Goal: Task Accomplishment & Management: Manage account settings

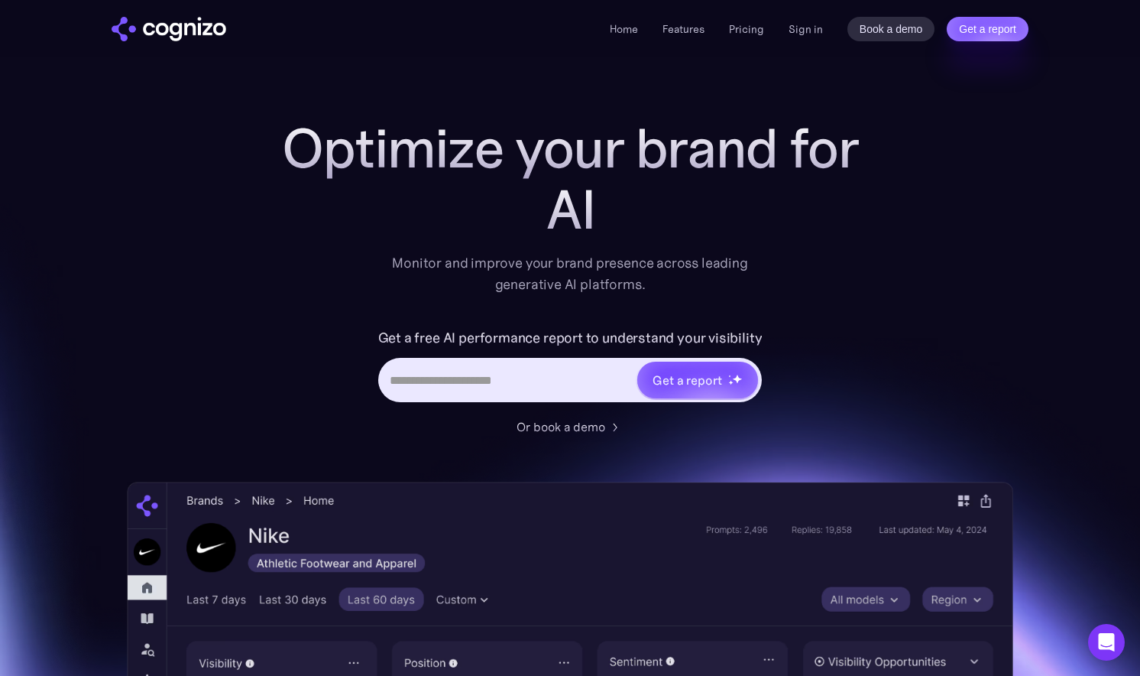
click at [827, 24] on div "Home Features Pricing Book a demo Get a report Sign in Book a demo Get a report" at bounding box center [819, 29] width 419 height 24
click at [802, 27] on link "Sign in" at bounding box center [806, 29] width 34 height 18
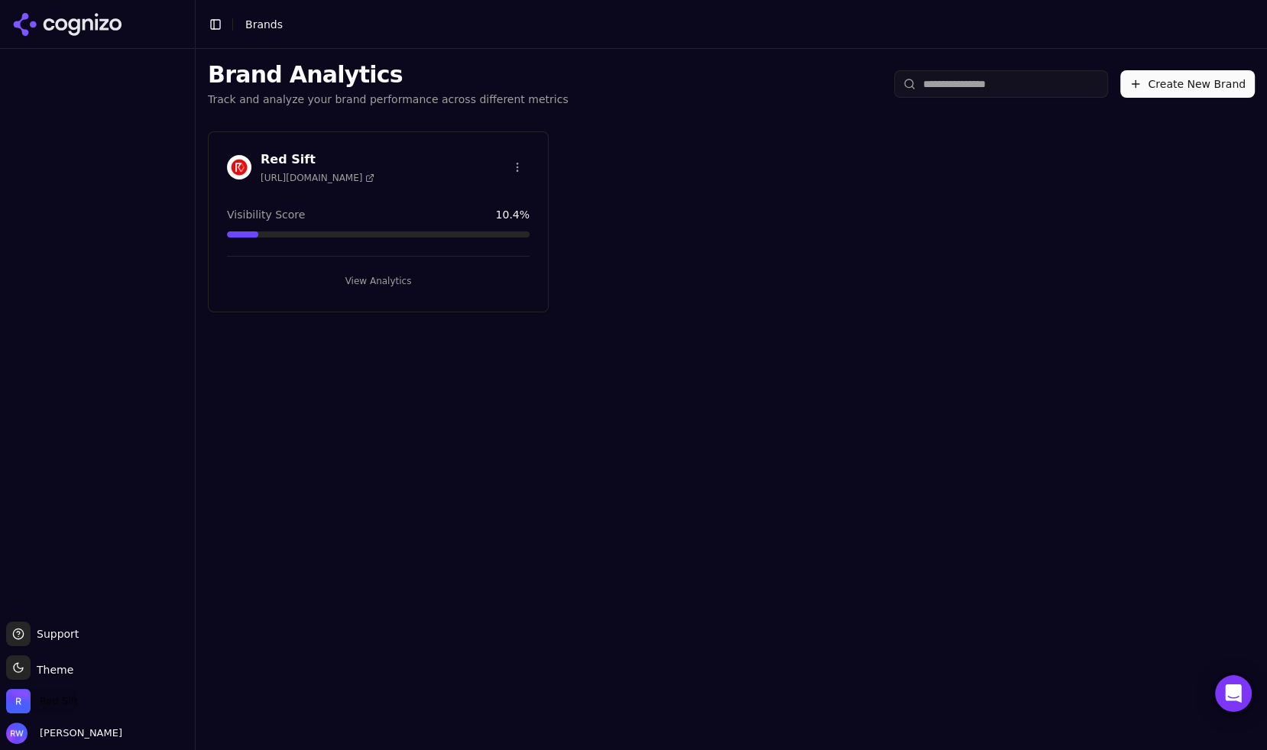
click at [63, 702] on span "Red Sift" at bounding box center [59, 702] width 38 height 14
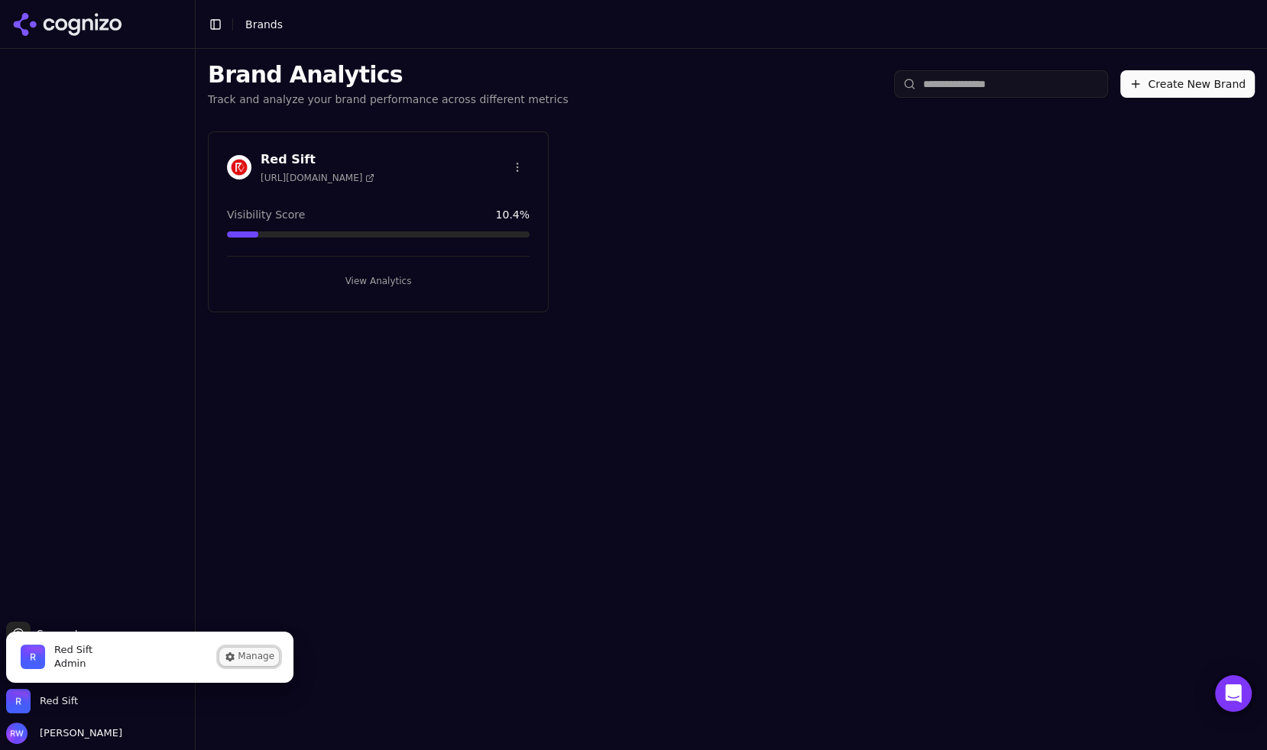
click at [263, 654] on button "Manage" at bounding box center [249, 657] width 60 height 18
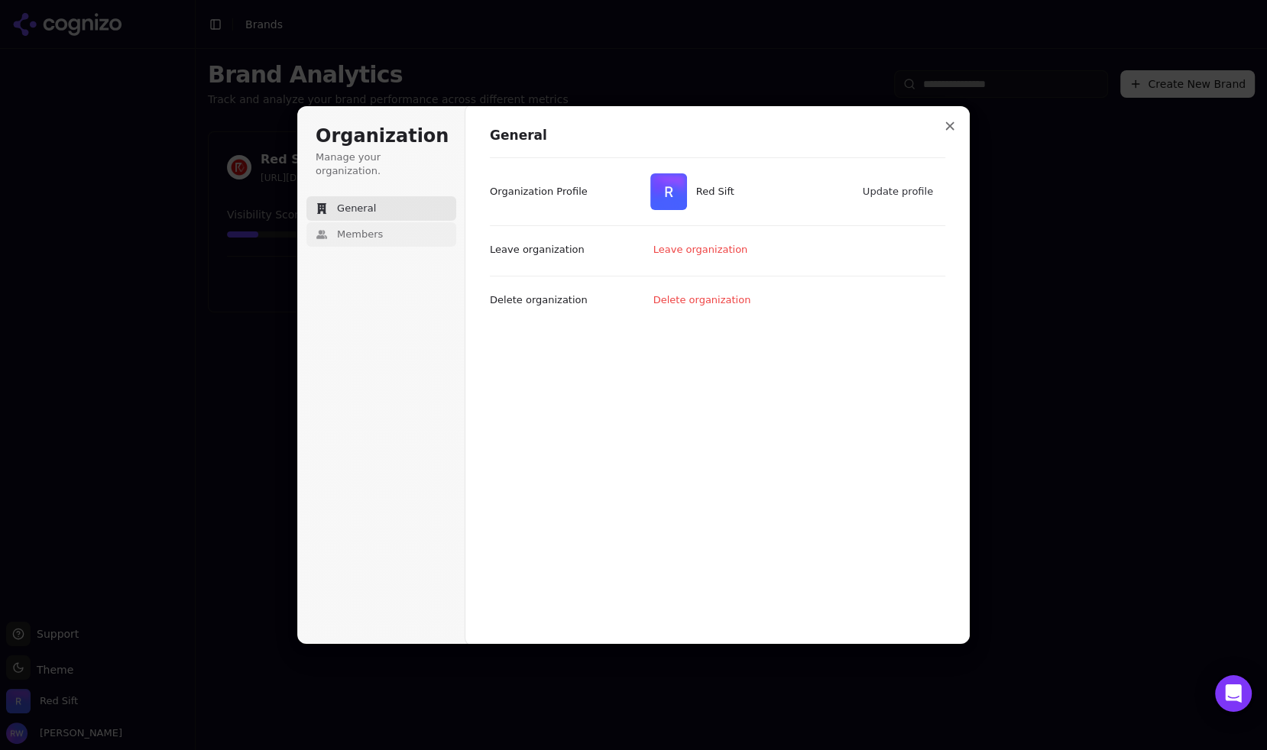
click at [322, 222] on button "Members" at bounding box center [381, 234] width 150 height 24
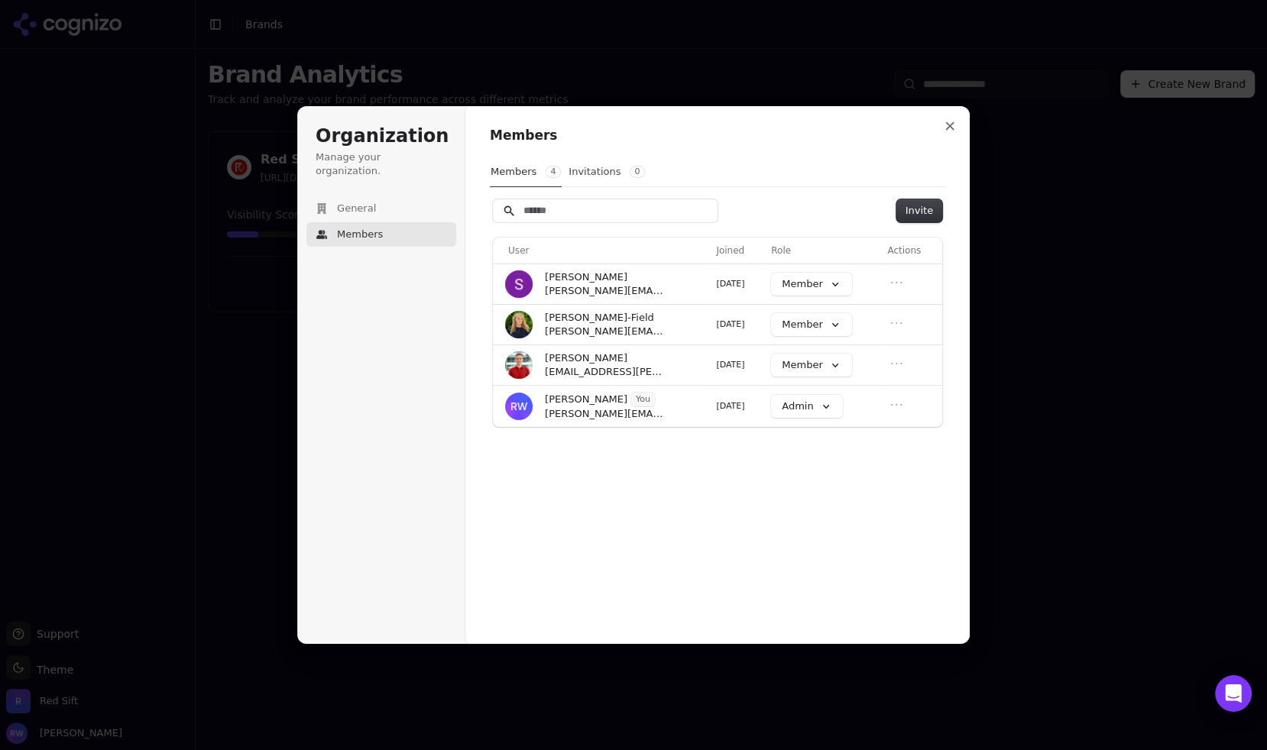
click at [936, 127] on div "Organization Manage your organization. General Members Organization Members Mem…" at bounding box center [633, 375] width 673 height 538
click at [953, 115] on button "Close modal" at bounding box center [950, 126] width 28 height 28
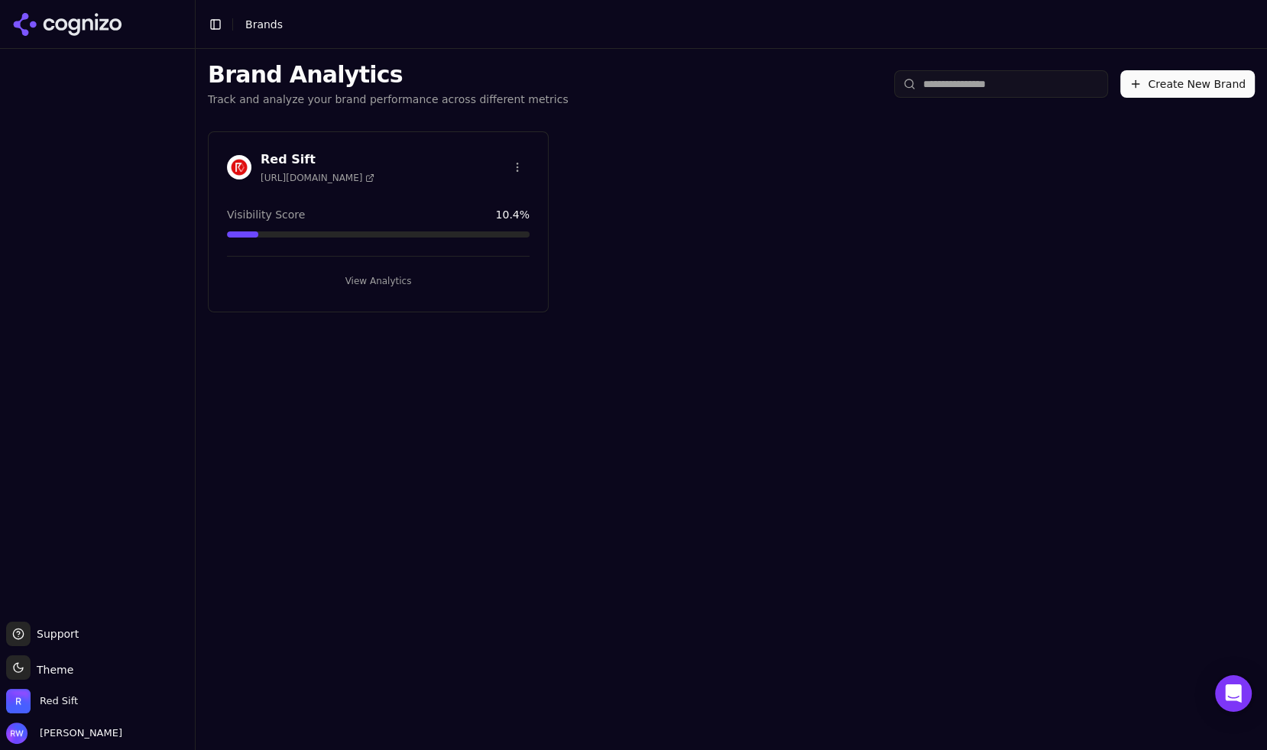
click at [58, 27] on icon at bounding box center [61, 24] width 12 height 12
click at [39, 669] on html "Support Support Toggle theme Theme Red Sift Rebecca Warren Toggle Sidebar Brand…" at bounding box center [633, 375] width 1267 height 750
click at [122, 491] on html "Support Support Toggle theme Theme Red Sift Rebecca Warren Toggle Sidebar Brand…" at bounding box center [633, 375] width 1267 height 750
click at [73, 27] on icon at bounding box center [73, 27] width 11 height 18
click at [79, 24] on icon at bounding box center [73, 27] width 11 height 18
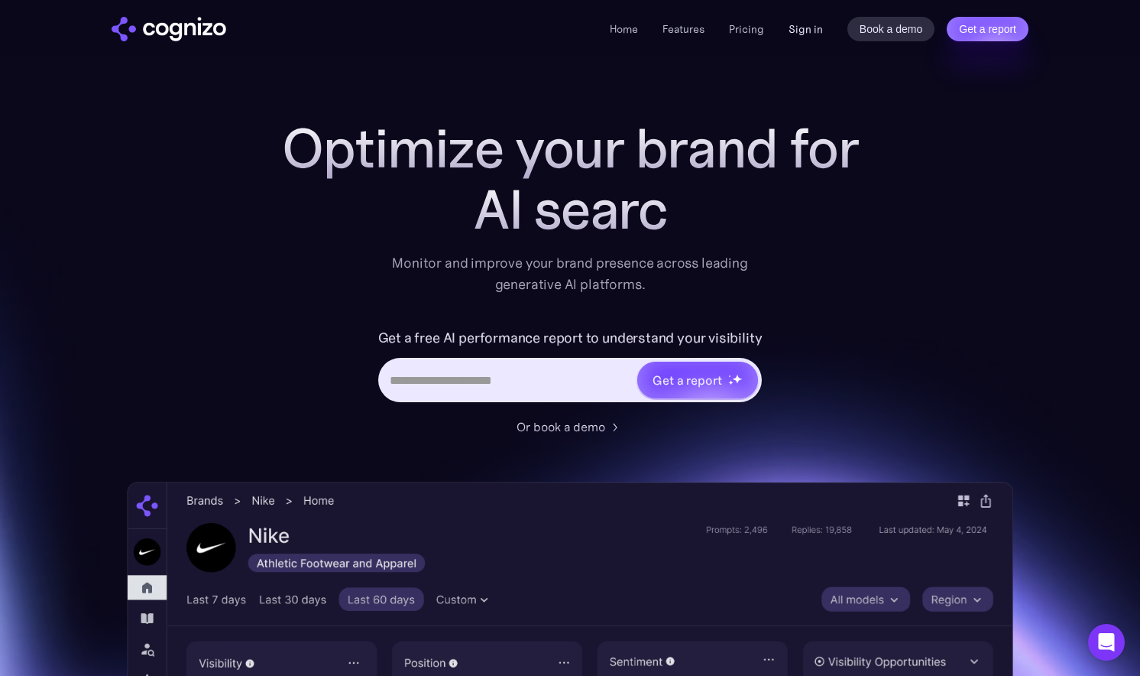
click at [816, 29] on link "Sign in" at bounding box center [806, 29] width 34 height 18
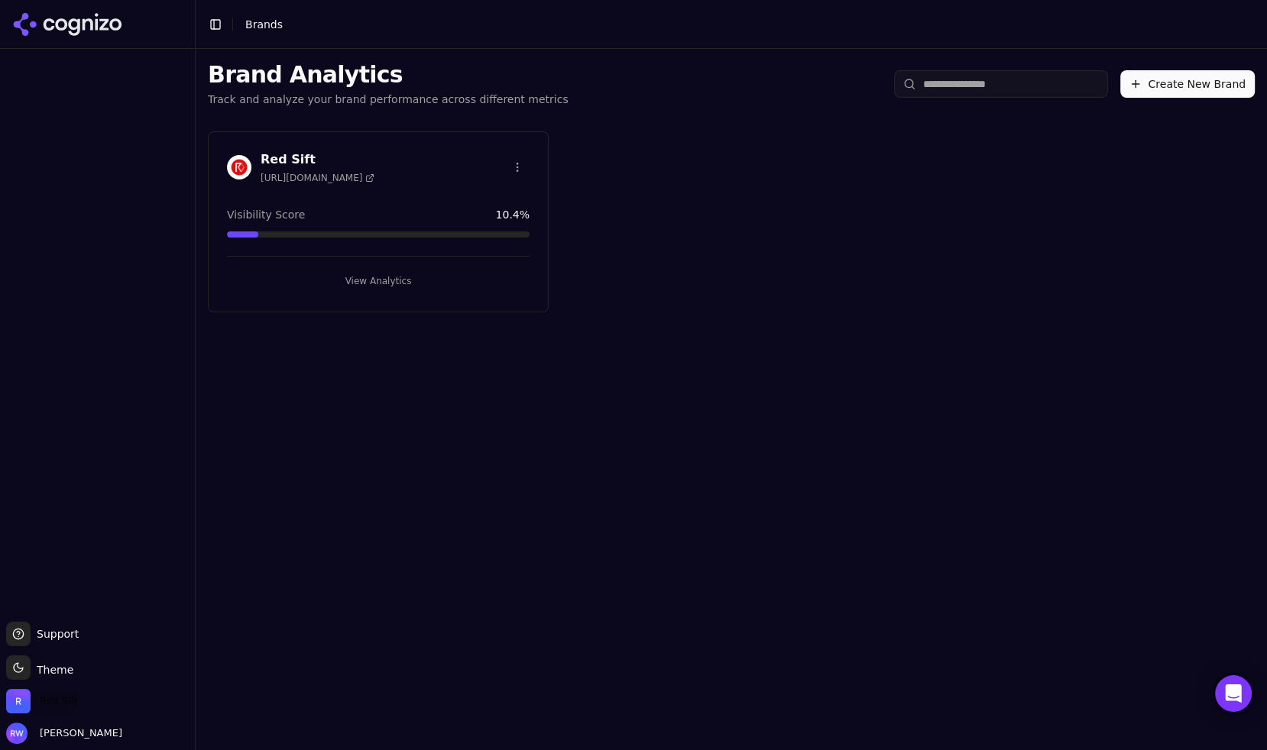
click at [70, 708] on span "Red Sift" at bounding box center [59, 702] width 38 height 14
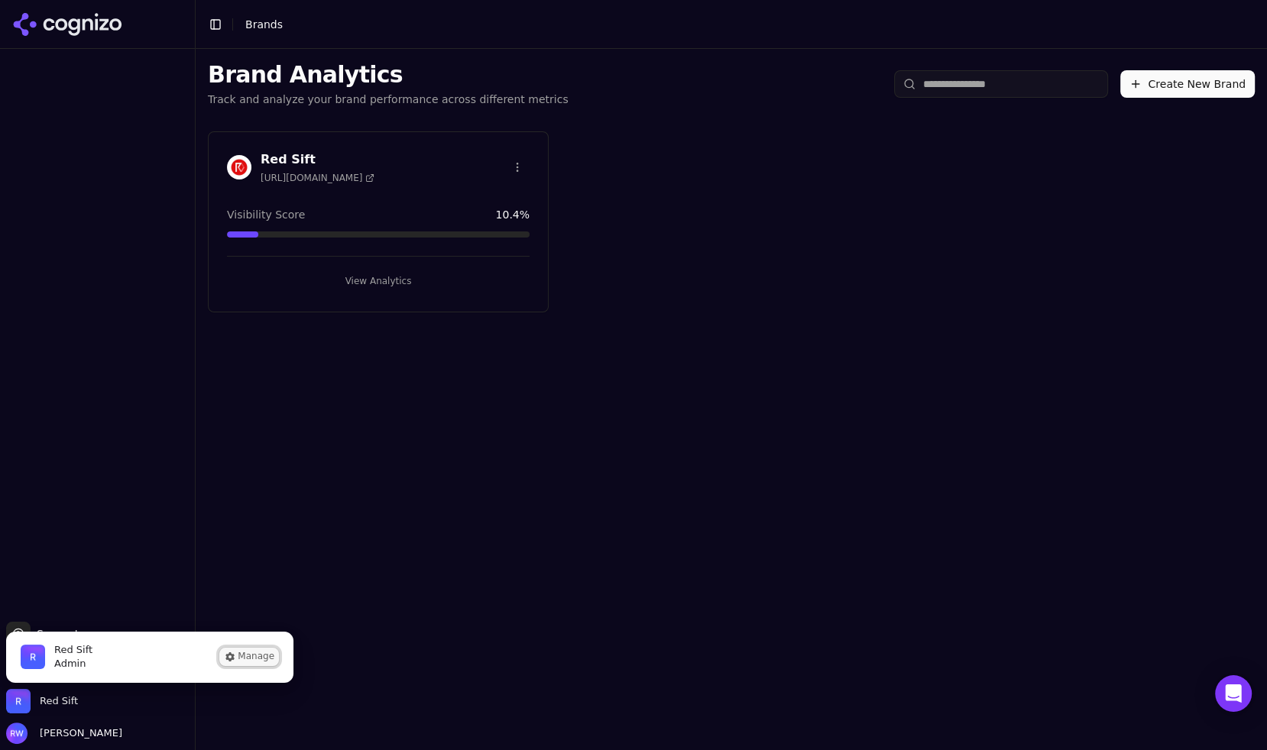
click at [276, 654] on button "Manage" at bounding box center [249, 657] width 60 height 18
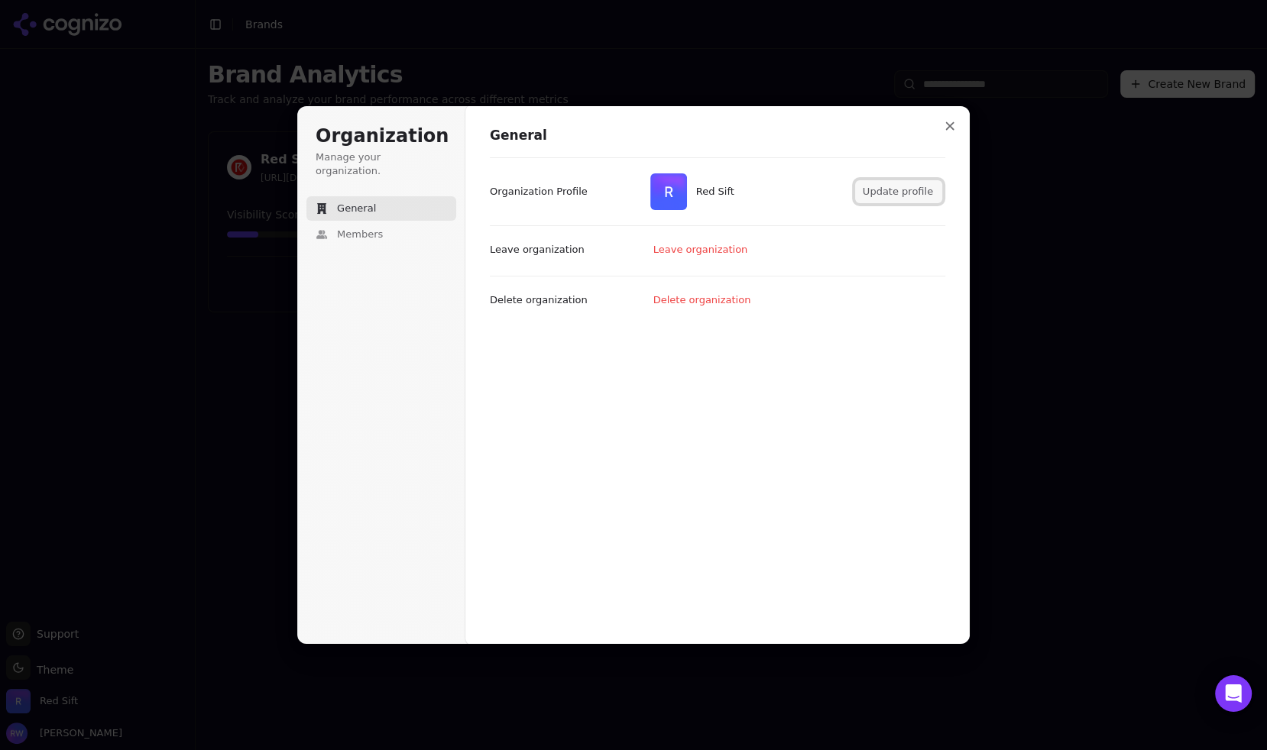
click at [890, 187] on button "Update profile" at bounding box center [898, 191] width 87 height 23
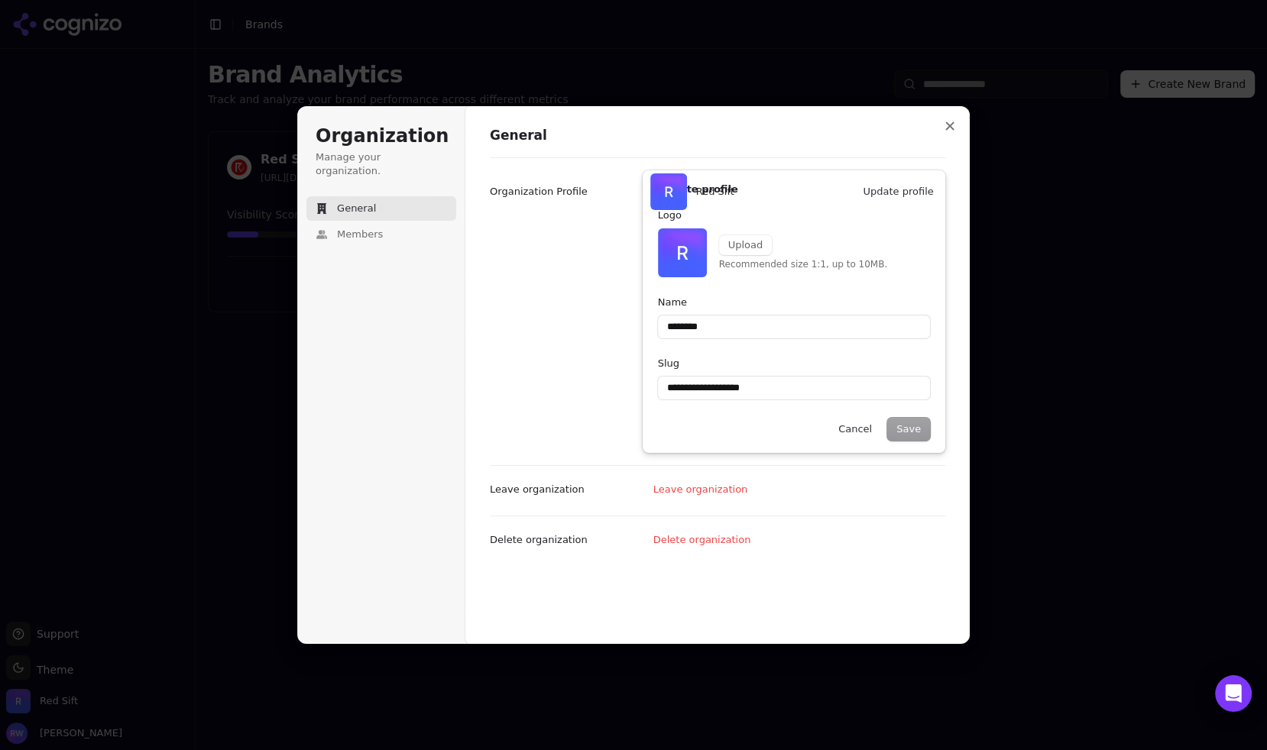
type input "********"
type input "**********"
